Goal: Information Seeking & Learning: Learn about a topic

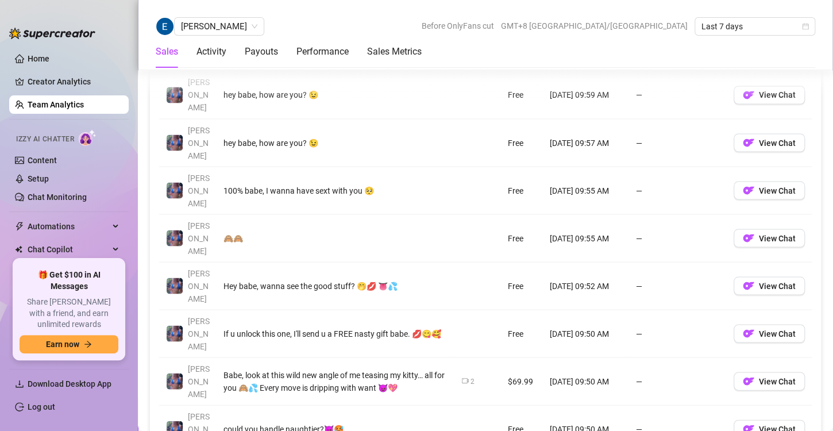
scroll to position [921, 0]
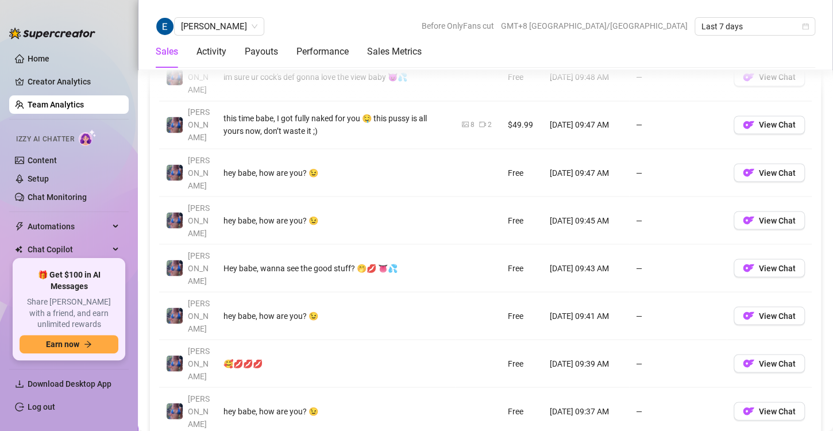
scroll to position [889, 0]
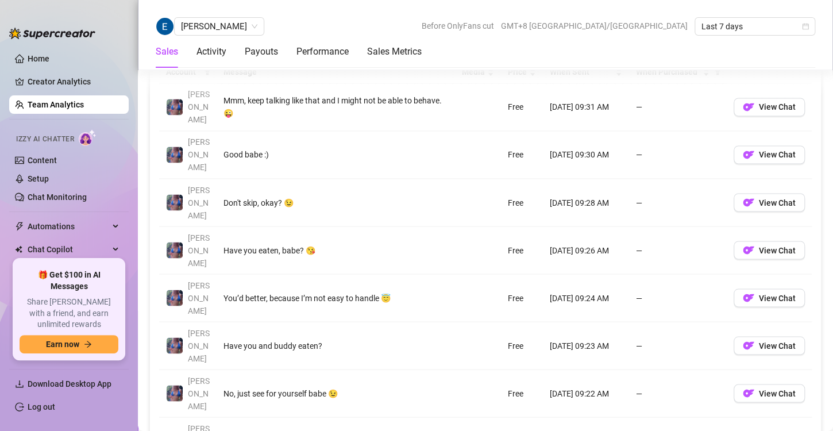
scroll to position [891, 0]
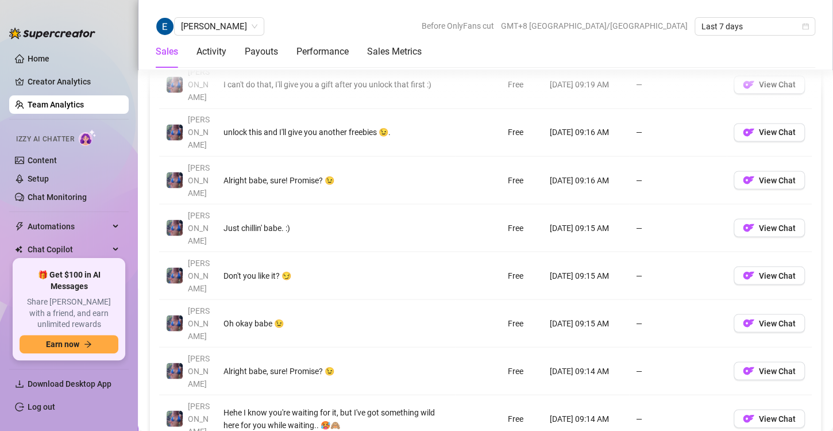
scroll to position [886, 0]
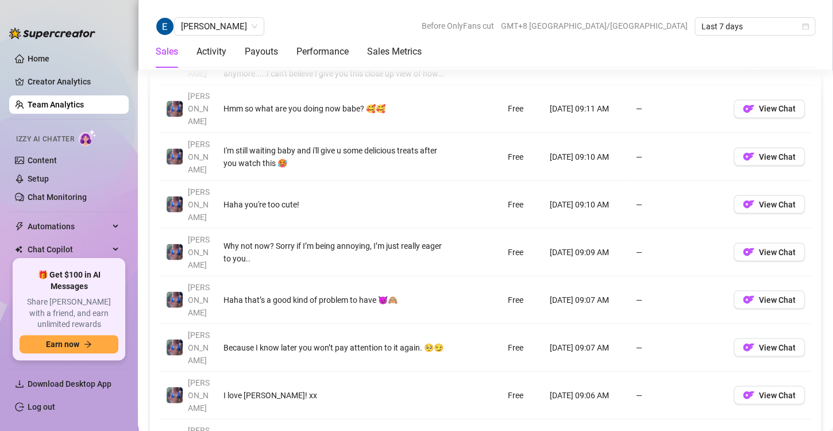
scroll to position [905, 0]
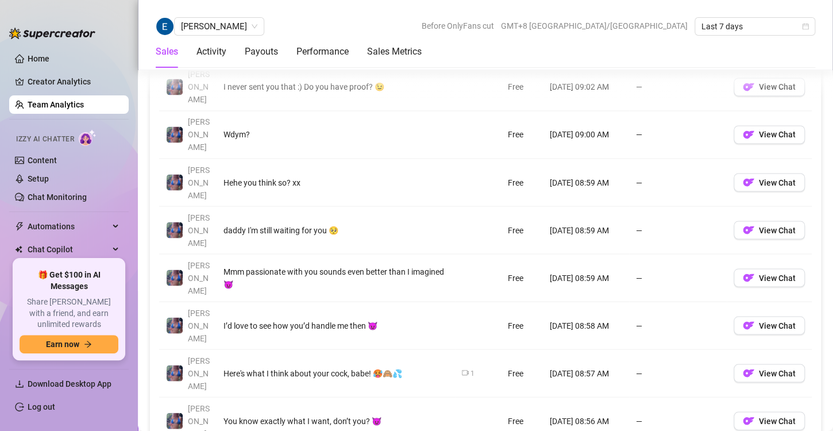
scroll to position [878, 0]
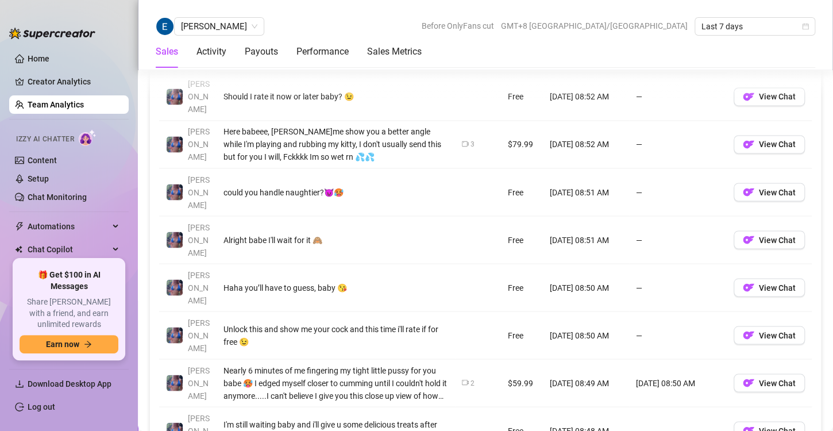
scroll to position [868, 0]
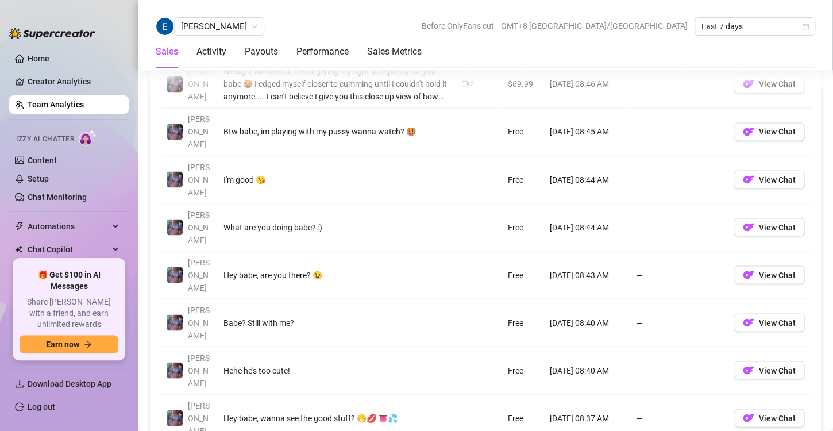
scroll to position [882, 0]
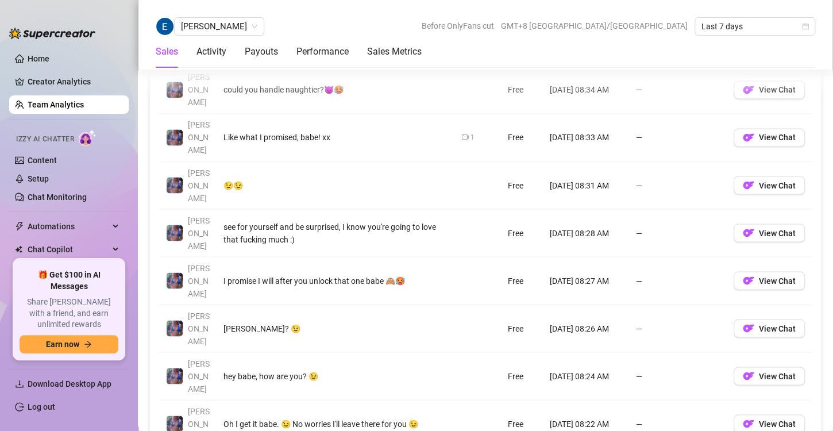
scroll to position [875, 0]
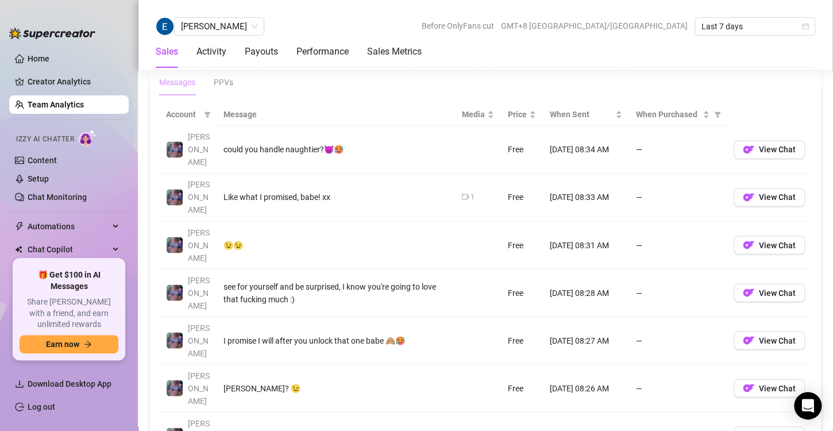
scroll to position [869, 0]
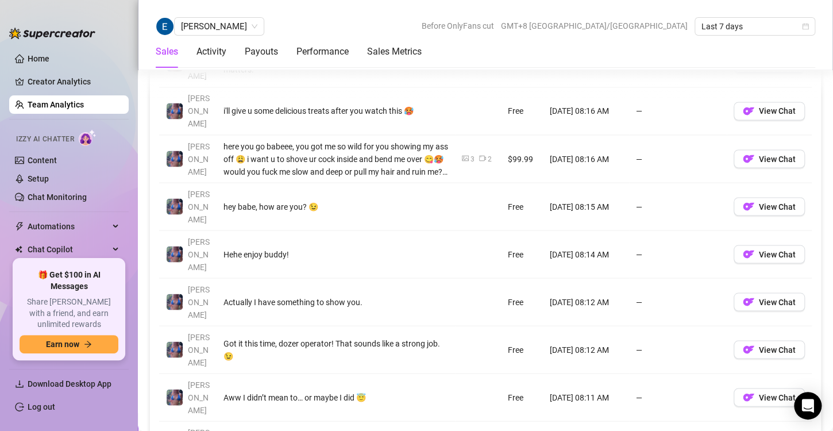
scroll to position [902, 0]
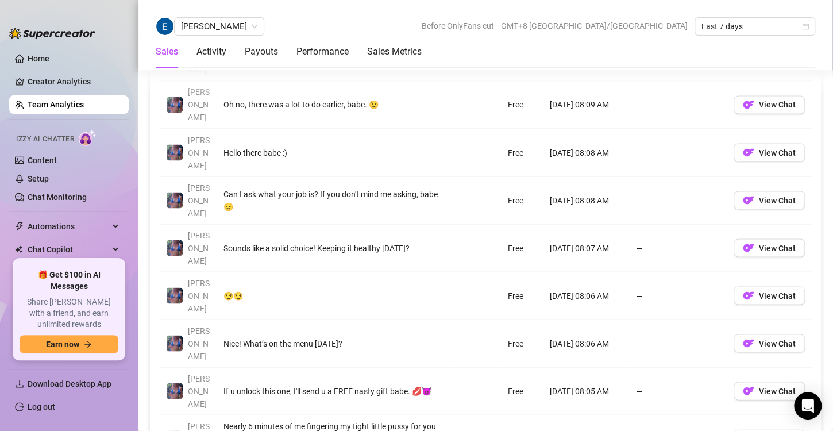
scroll to position [907, 0]
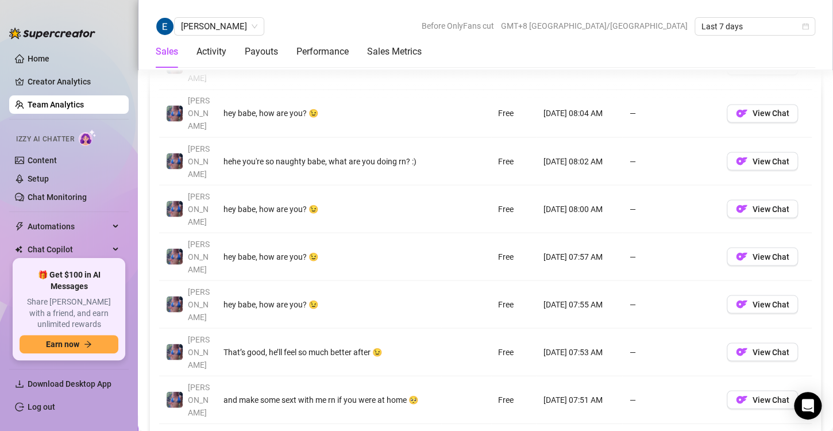
scroll to position [900, 0]
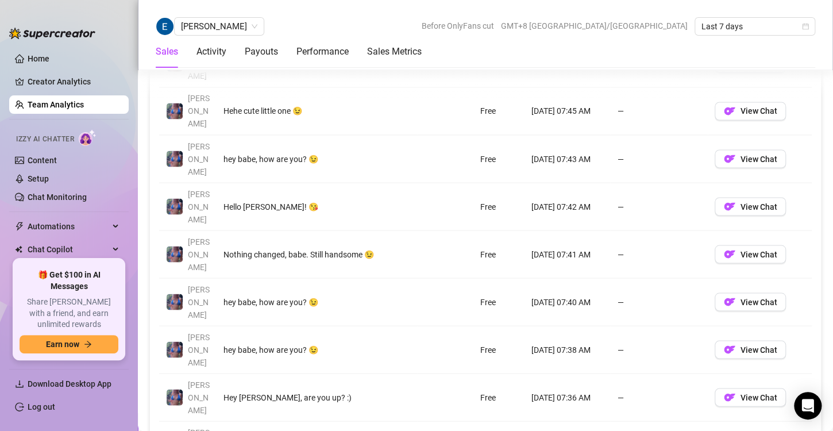
scroll to position [902, 0]
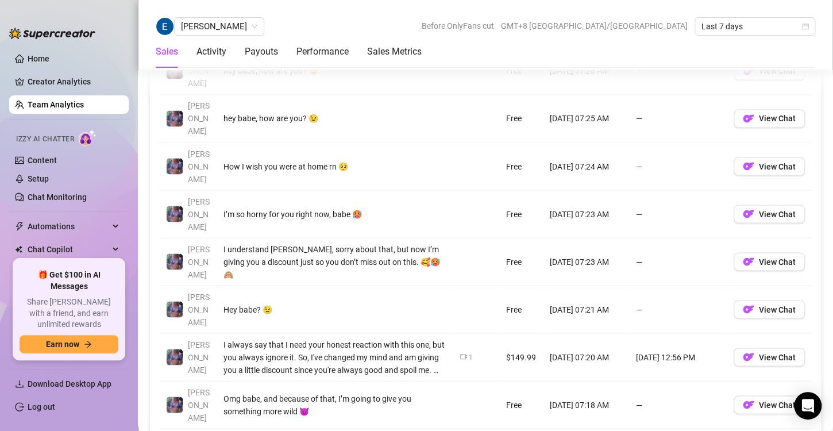
scroll to position [894, 0]
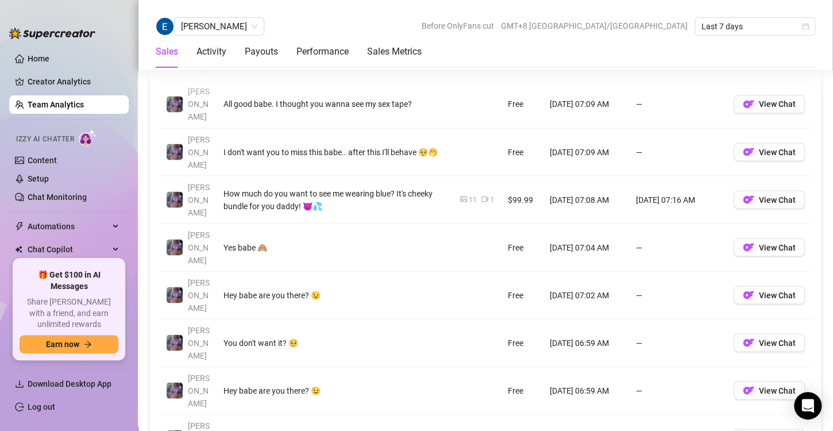
scroll to position [923, 0]
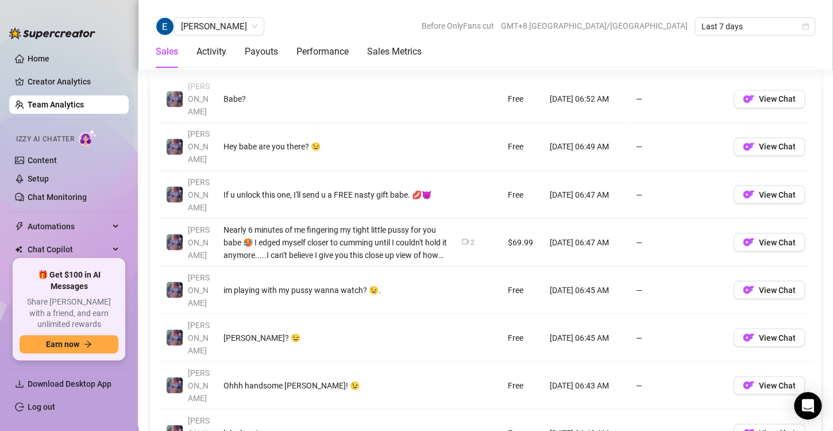
scroll to position [868, 0]
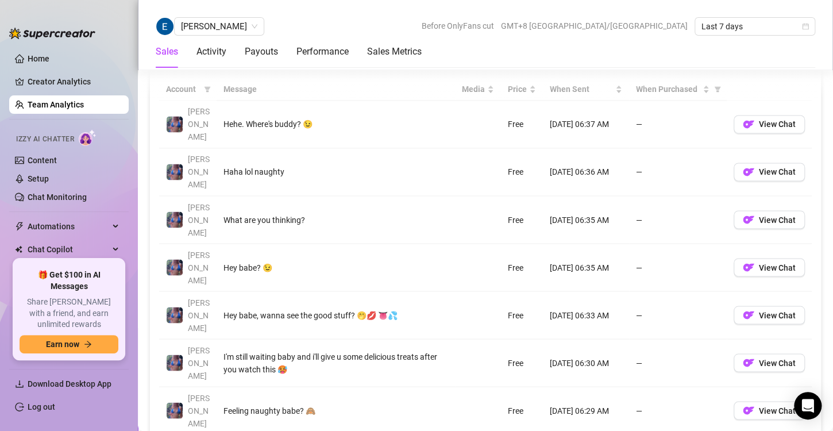
scroll to position [842, 0]
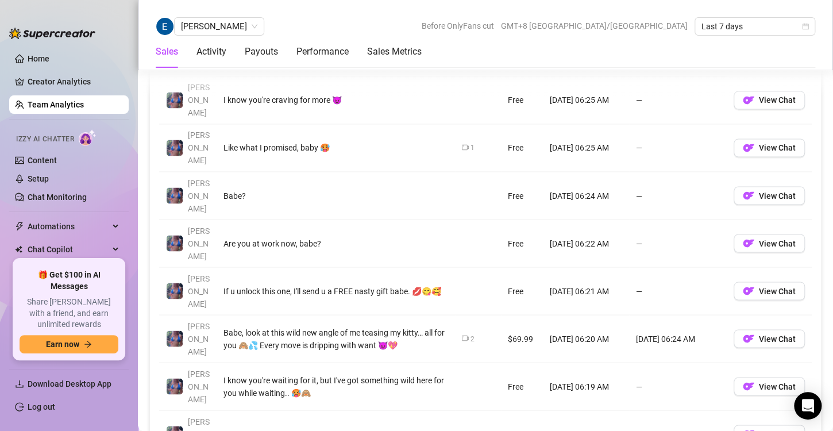
scroll to position [864, 0]
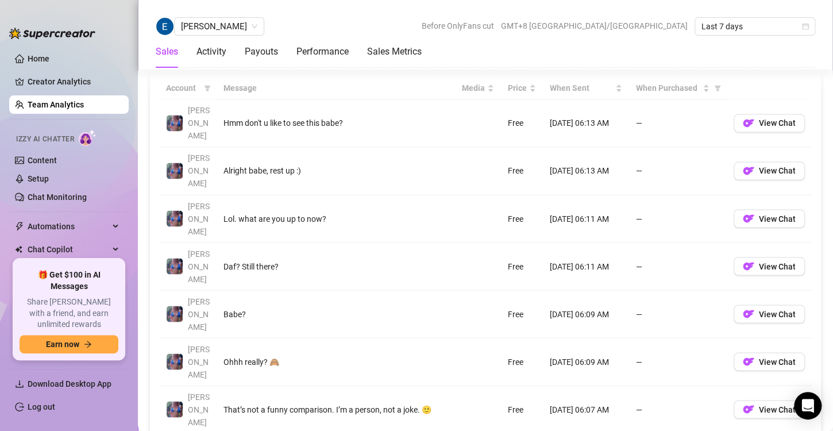
scroll to position [844, 0]
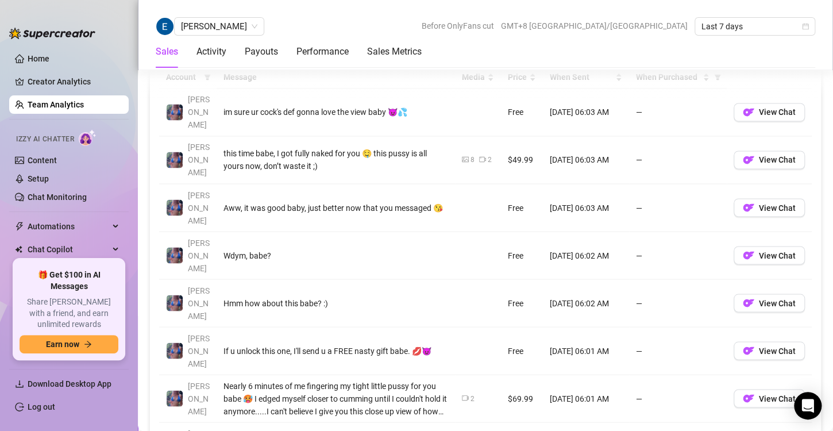
scroll to position [853, 0]
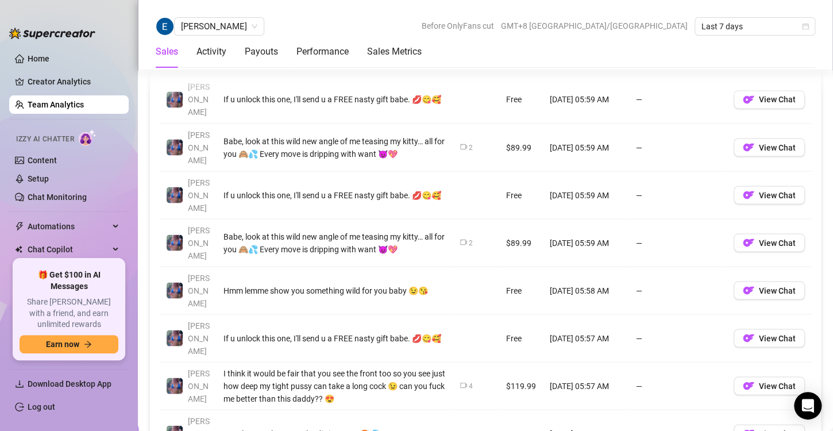
scroll to position [913, 0]
click at [80, 100] on link "Team Analytics" at bounding box center [56, 104] width 56 height 9
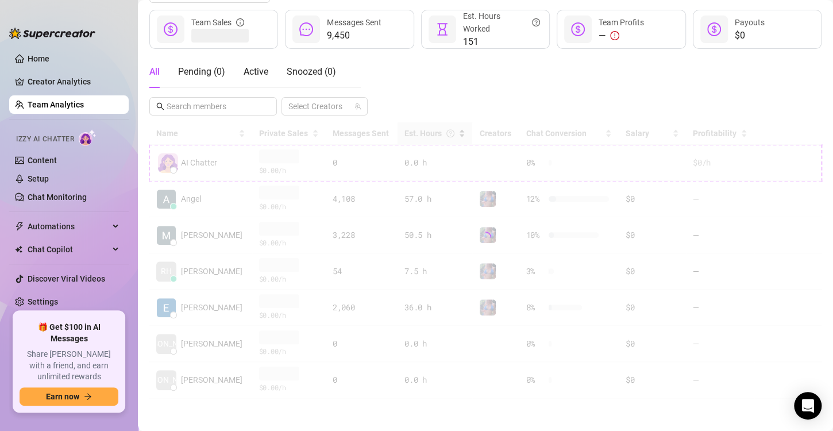
scroll to position [150, 0]
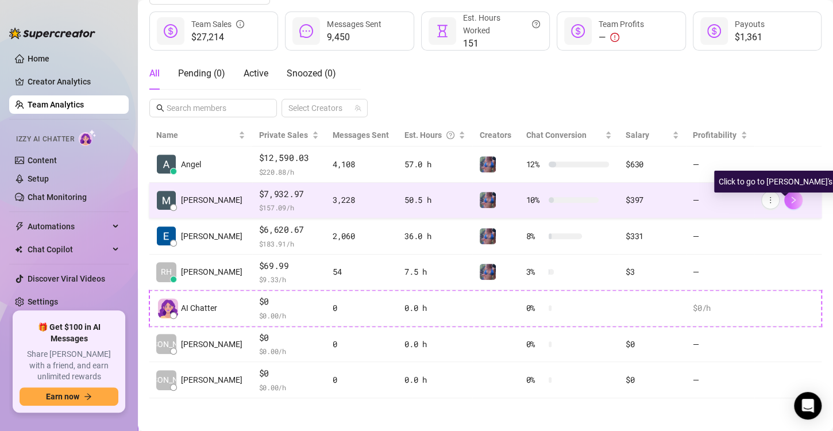
click at [784, 204] on button "button" at bounding box center [793, 200] width 18 height 18
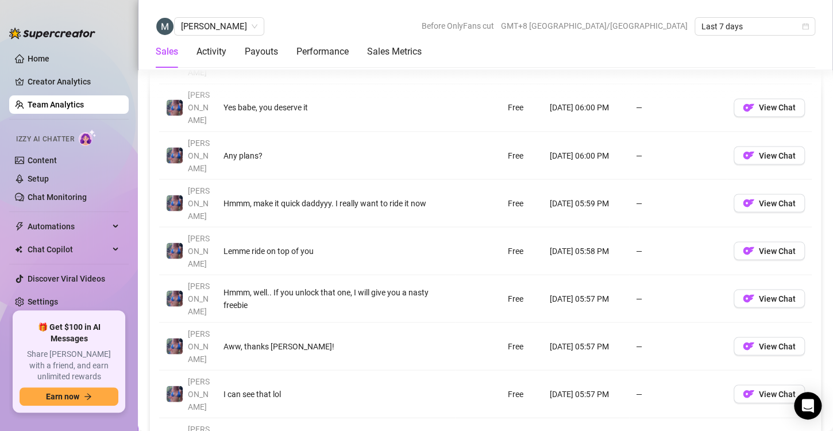
scroll to position [922, 0]
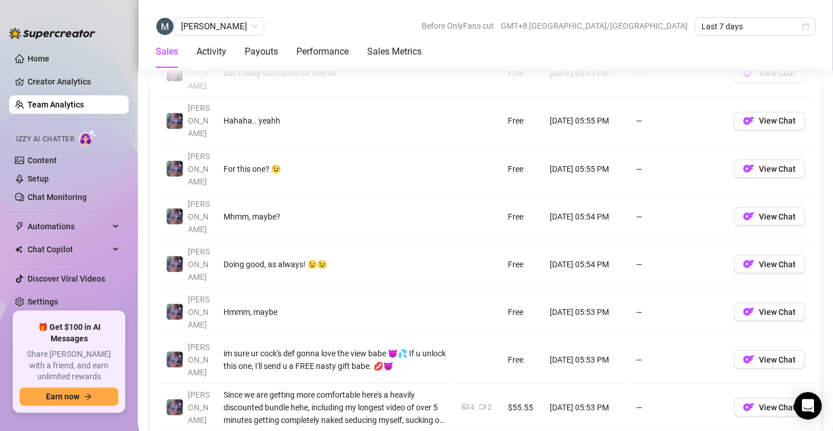
scroll to position [891, 0]
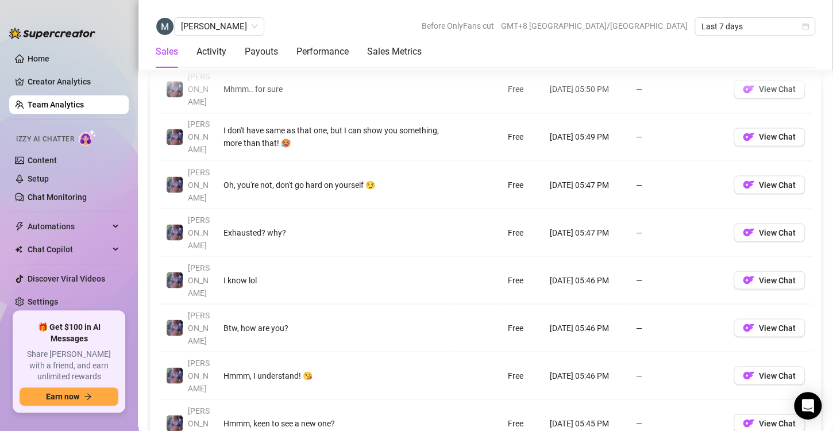
scroll to position [875, 0]
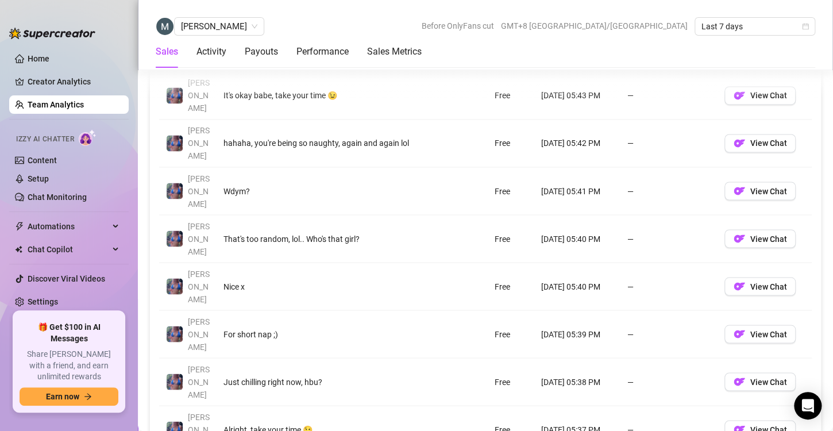
scroll to position [873, 0]
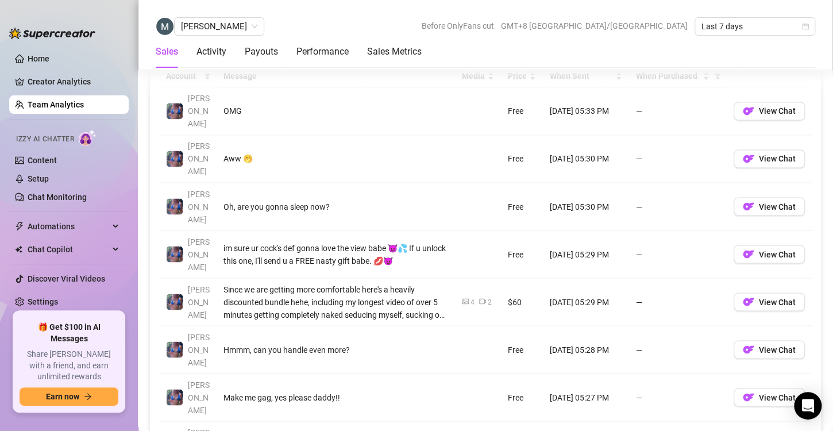
scroll to position [870, 0]
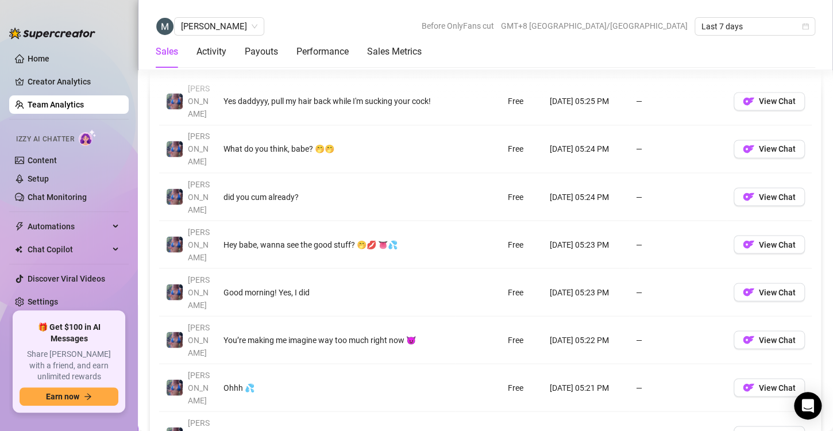
scroll to position [872, 0]
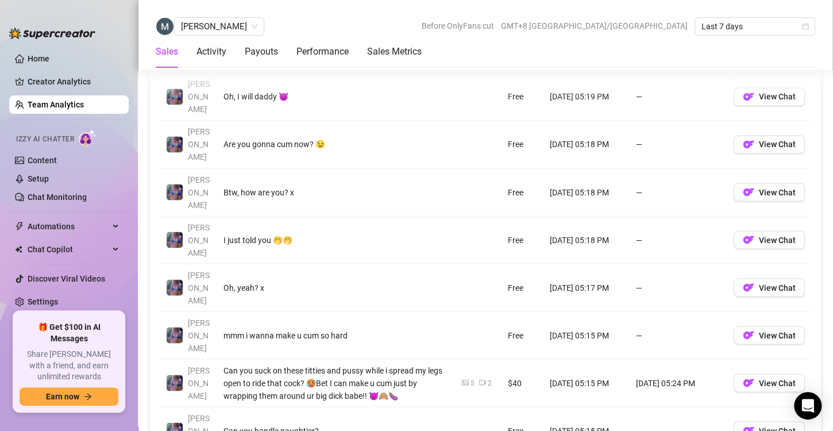
scroll to position [872, 0]
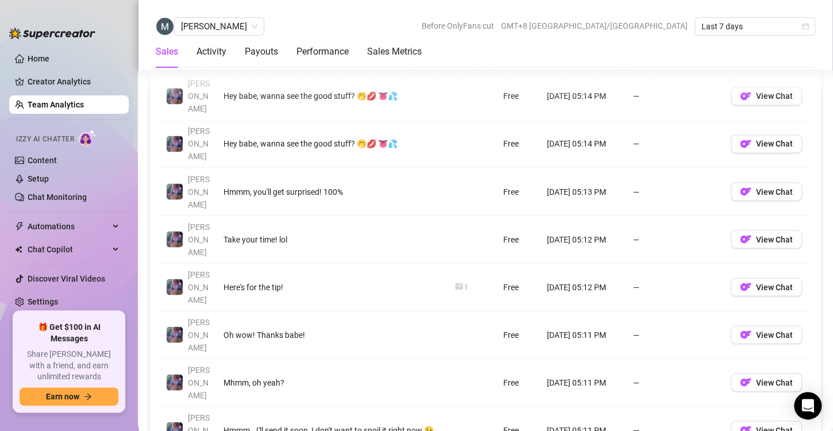
scroll to position [873, 0]
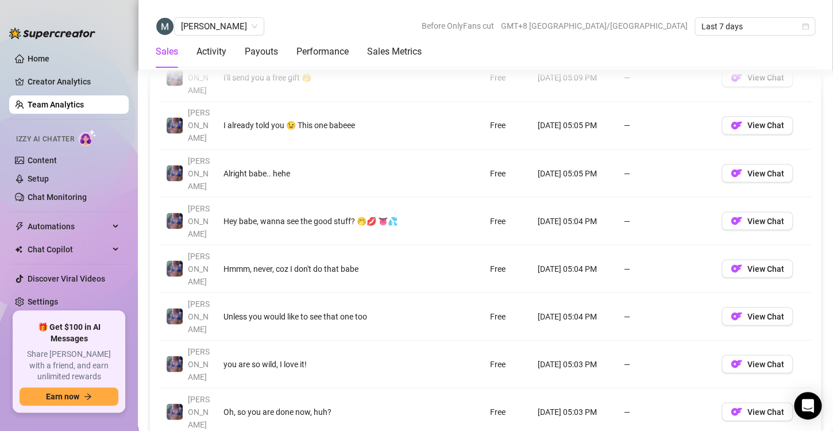
scroll to position [889, 0]
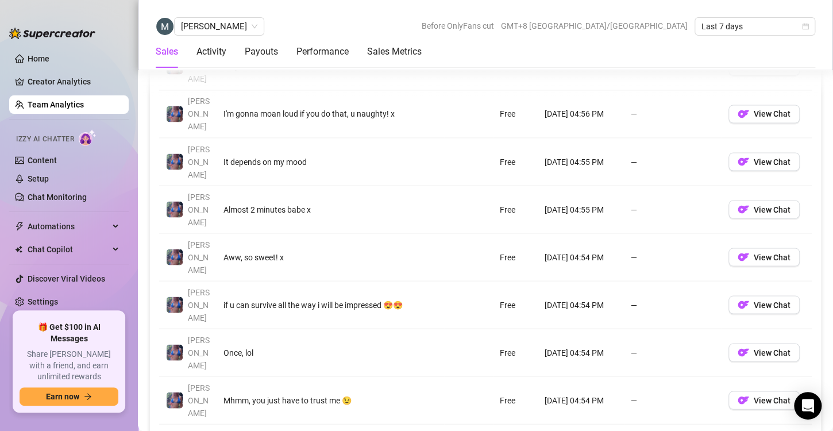
scroll to position [903, 0]
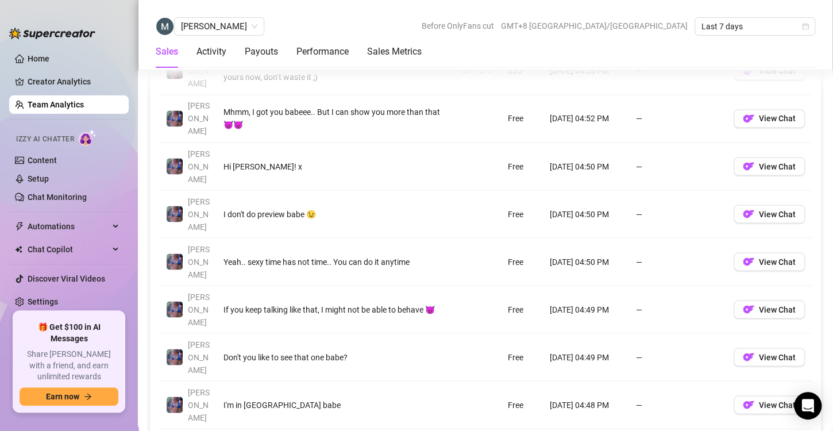
scroll to position [894, 0]
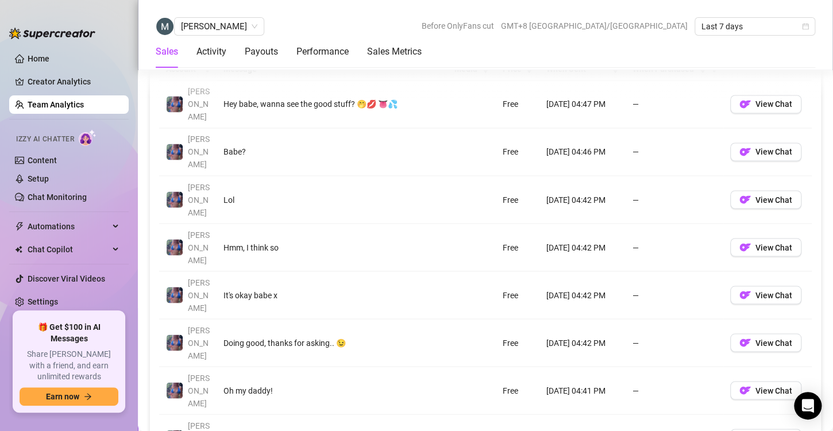
scroll to position [872, 0]
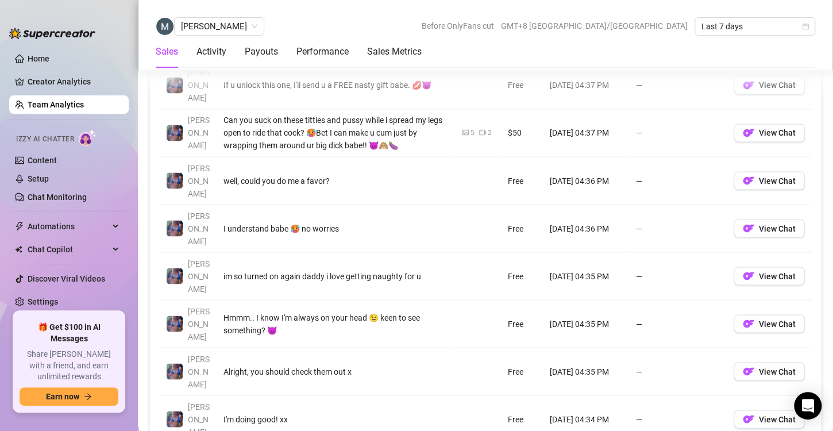
scroll to position [880, 0]
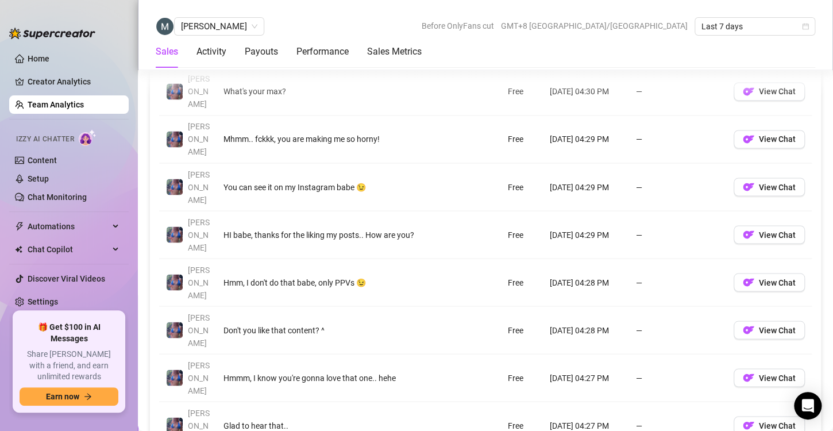
scroll to position [874, 0]
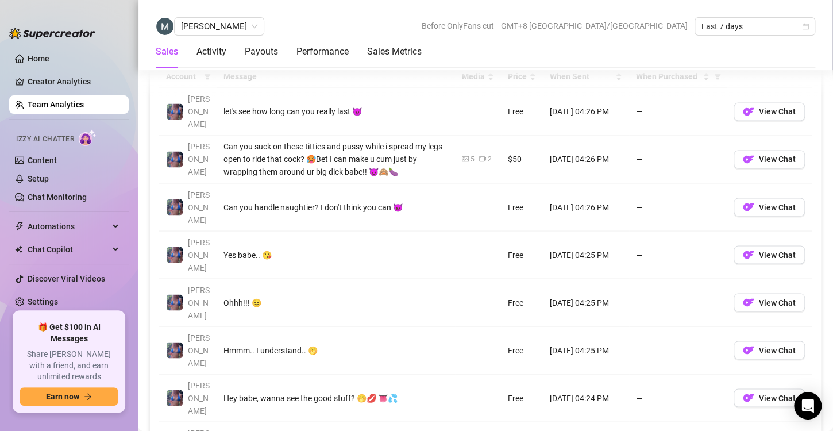
scroll to position [867, 0]
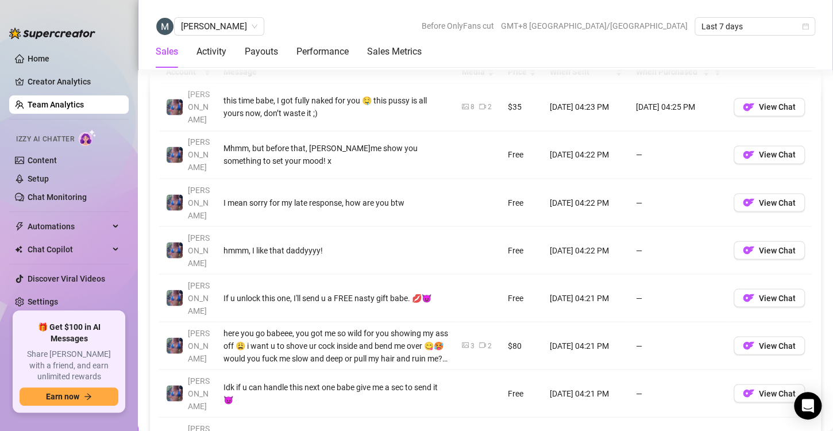
scroll to position [876, 0]
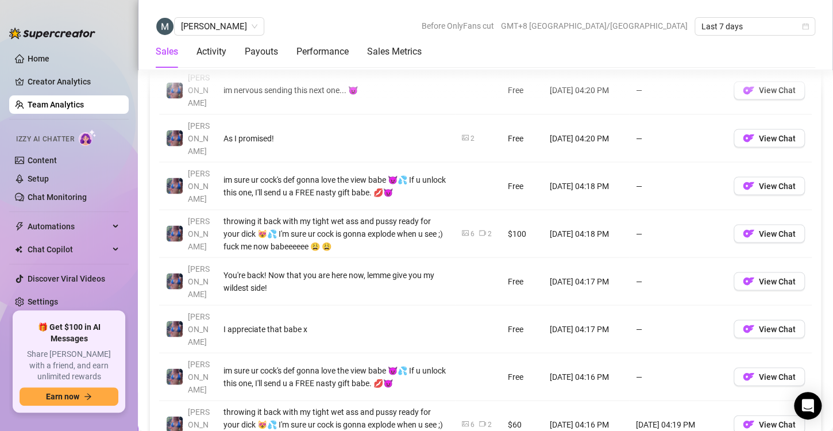
scroll to position [922, 0]
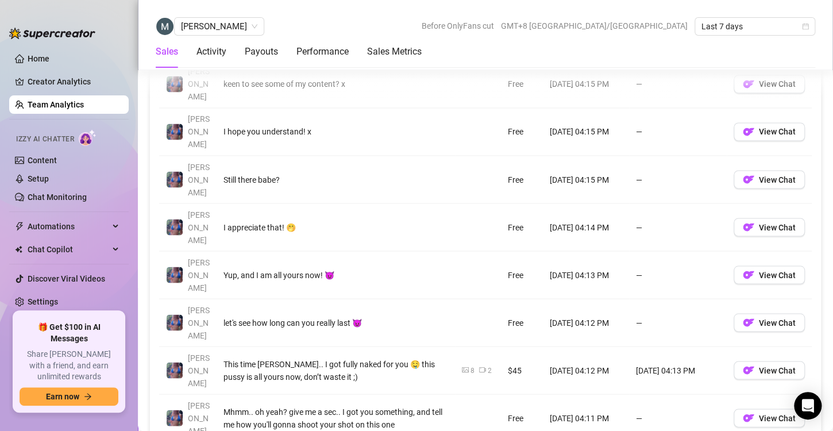
scroll to position [881, 0]
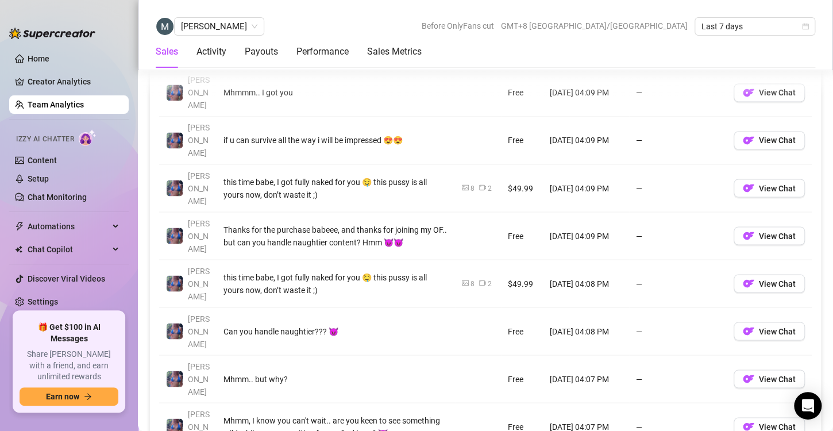
scroll to position [873, 0]
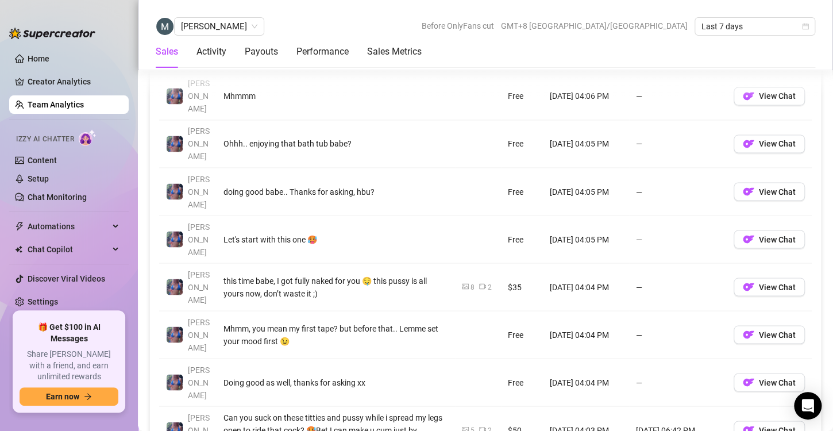
scroll to position [868, 0]
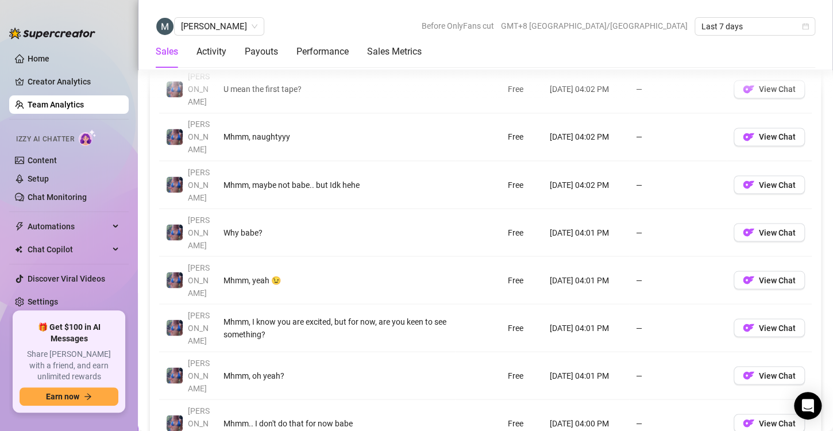
scroll to position [875, 0]
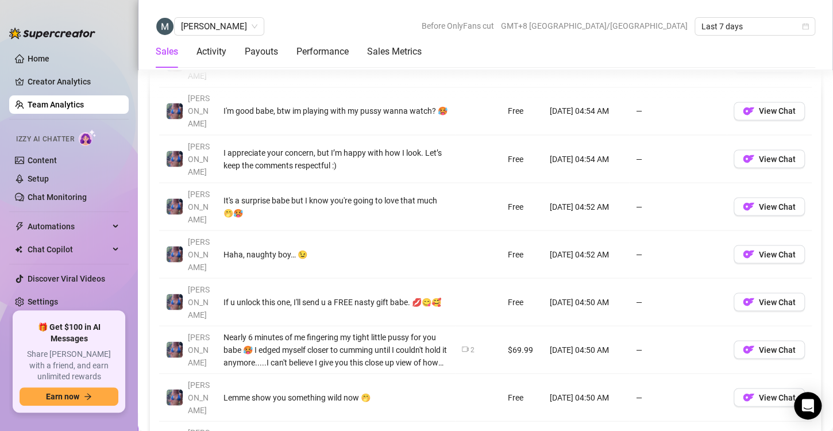
scroll to position [903, 0]
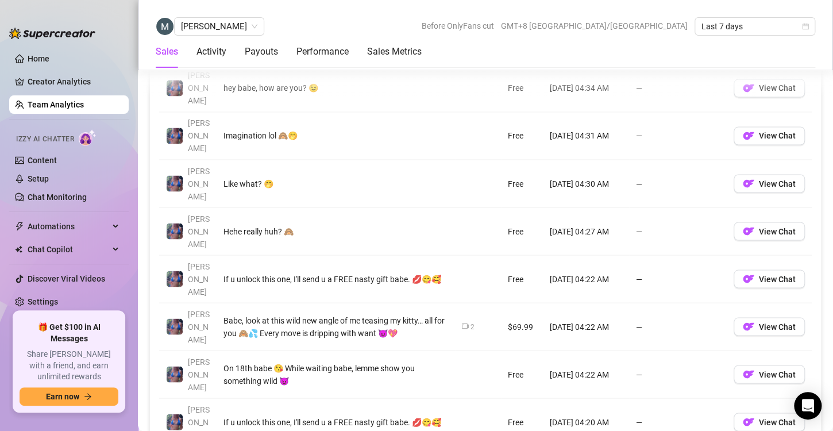
scroll to position [897, 0]
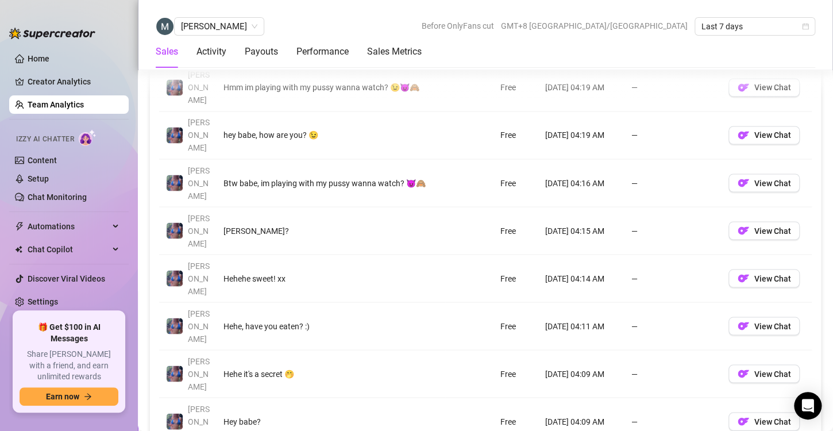
scroll to position [879, 0]
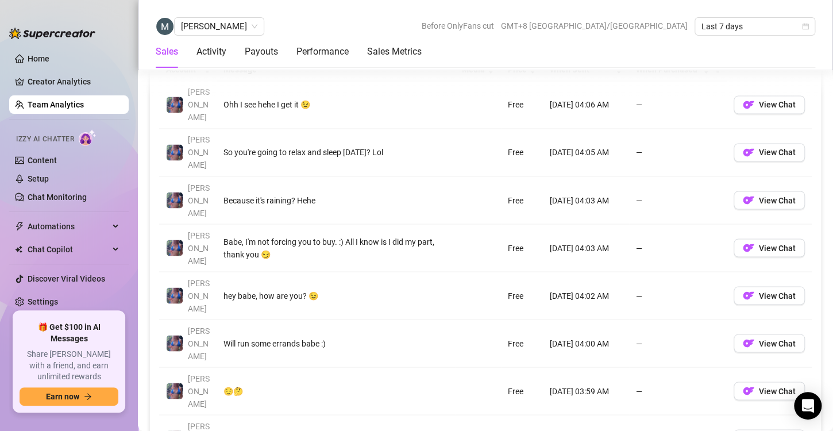
scroll to position [860, 0]
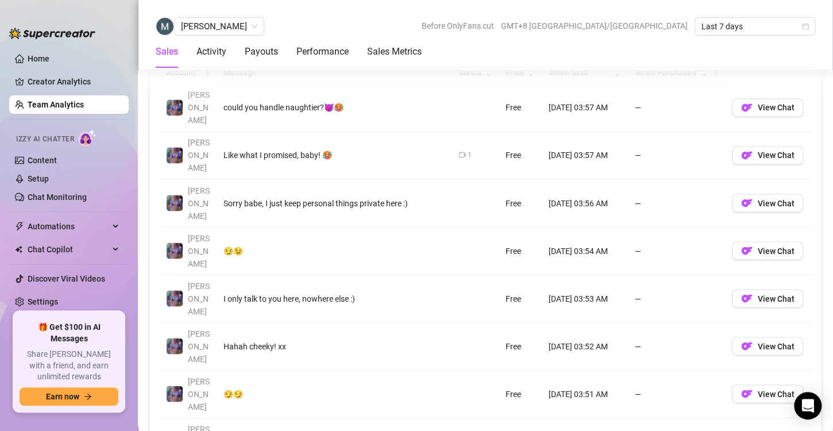
scroll to position [858, 0]
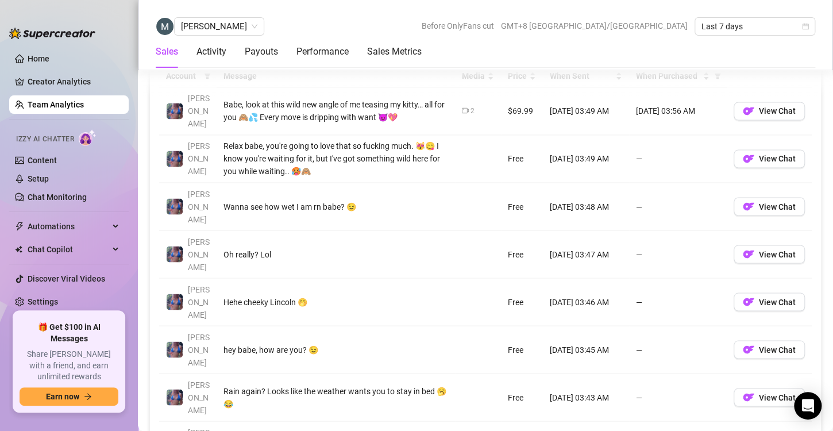
scroll to position [864, 0]
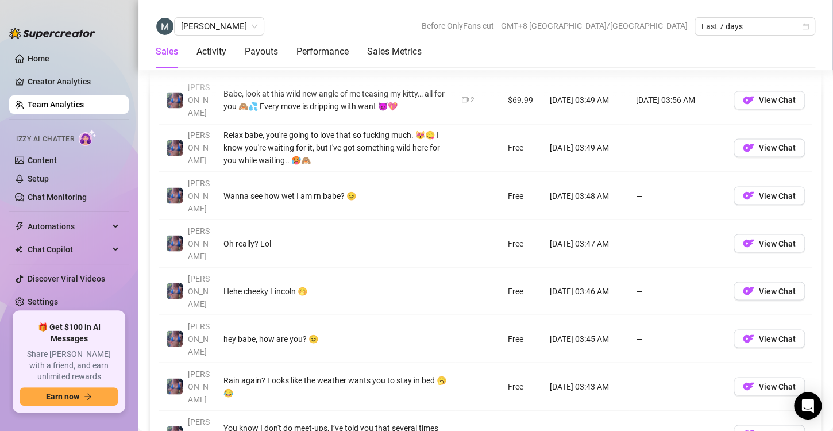
click at [725, 414] on div "Account Message Media Price When Sent When Purchased [PERSON_NAME], look at thi…" at bounding box center [485, 319] width 652 height 531
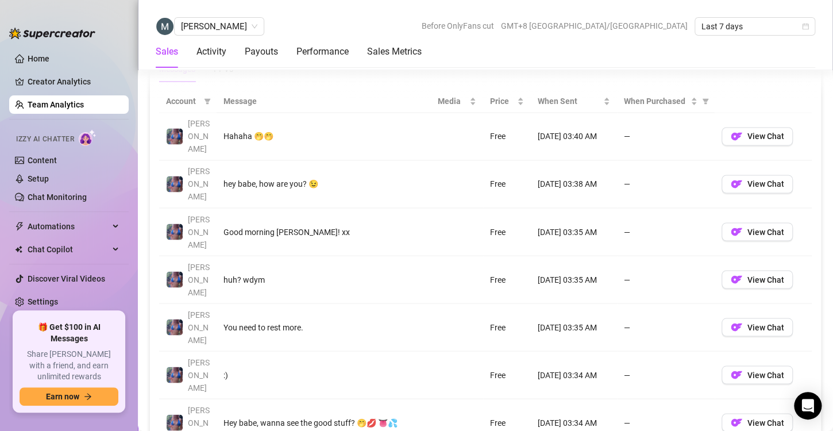
scroll to position [834, 0]
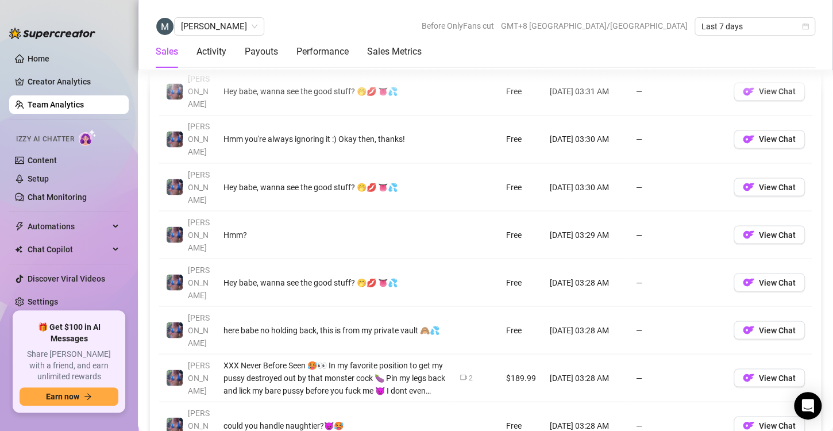
scroll to position [873, 0]
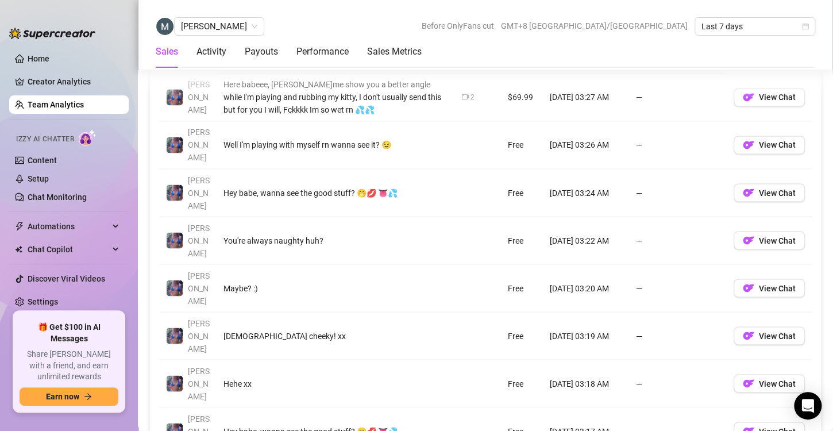
scroll to position [882, 0]
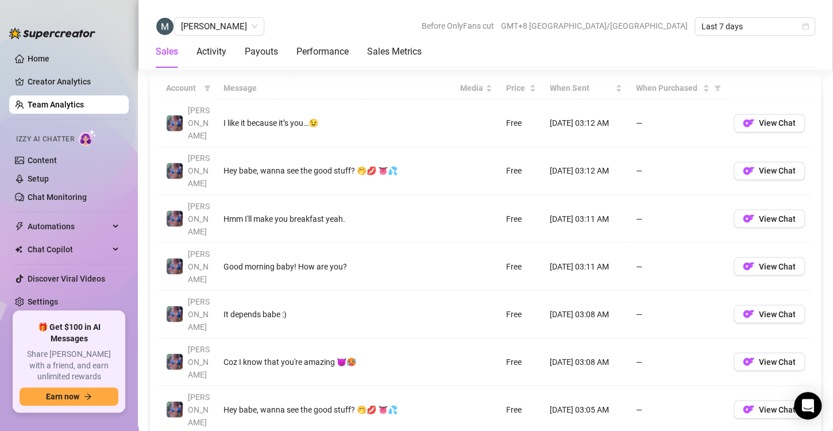
scroll to position [896, 0]
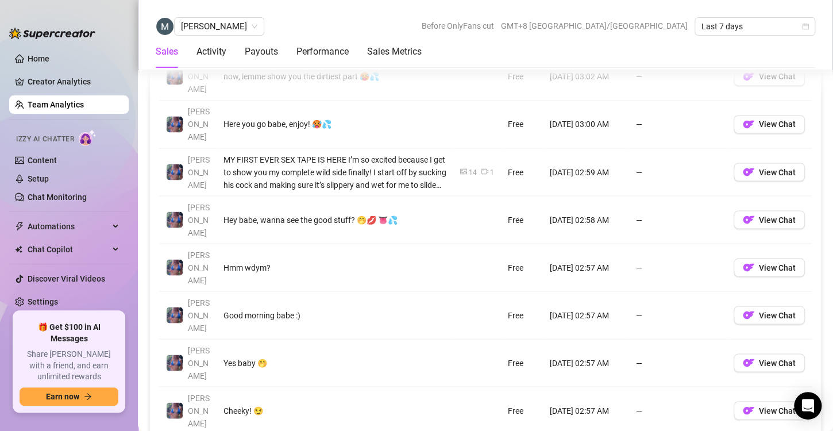
scroll to position [891, 0]
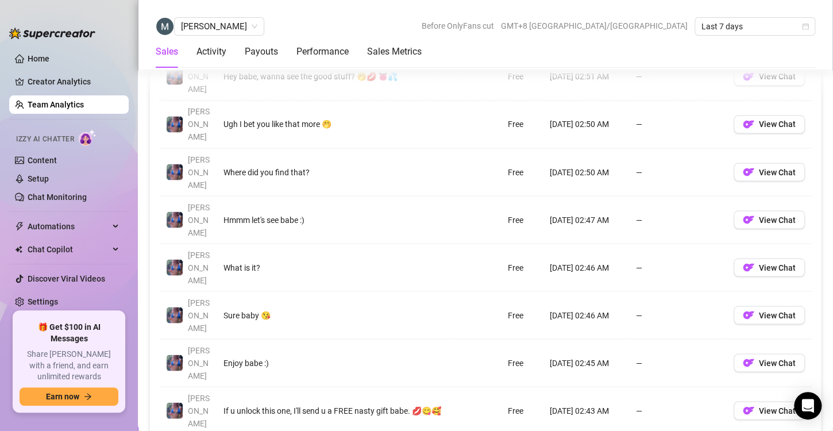
scroll to position [894, 0]
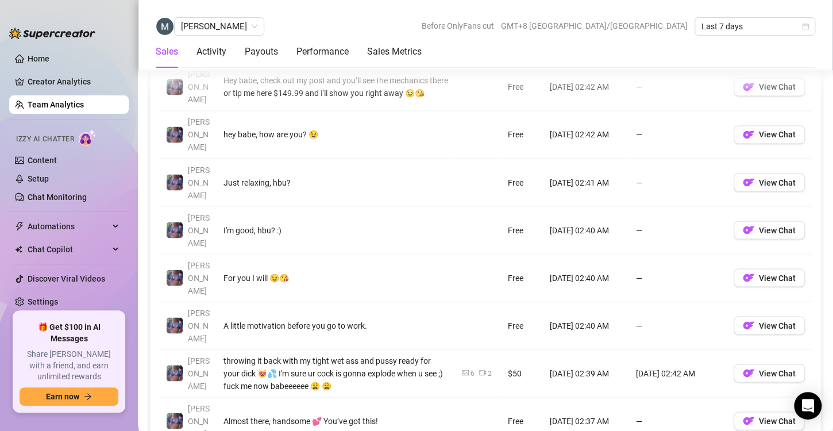
scroll to position [900, 0]
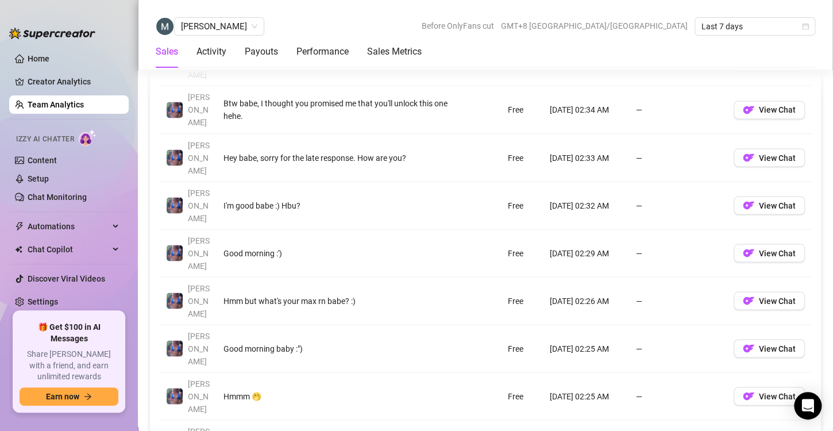
scroll to position [902, 0]
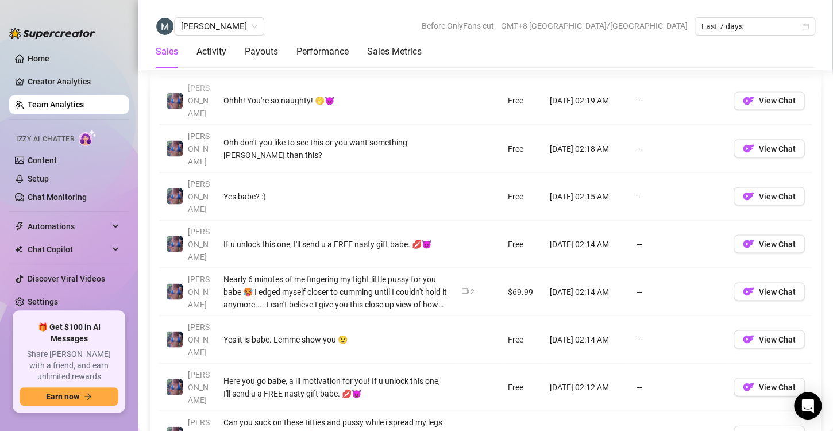
scroll to position [919, 0]
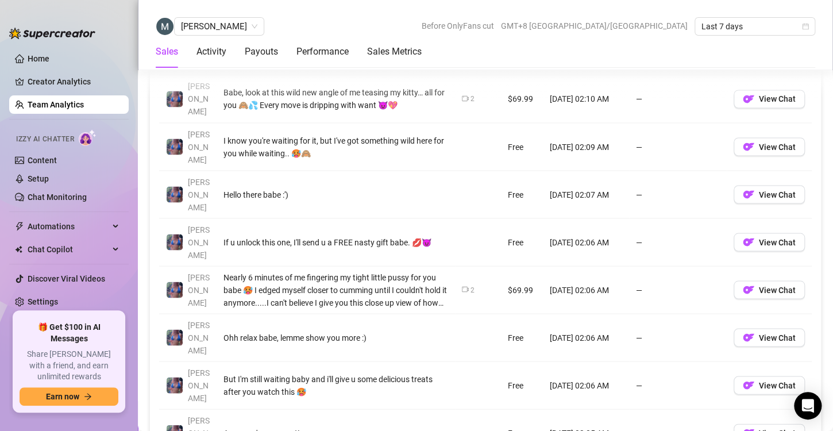
scroll to position [915, 0]
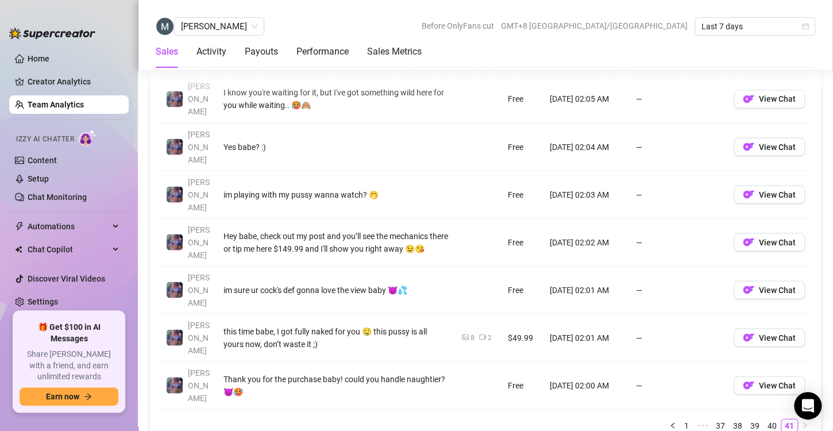
scroll to position [913, 0]
